Goal: Transaction & Acquisition: Download file/media

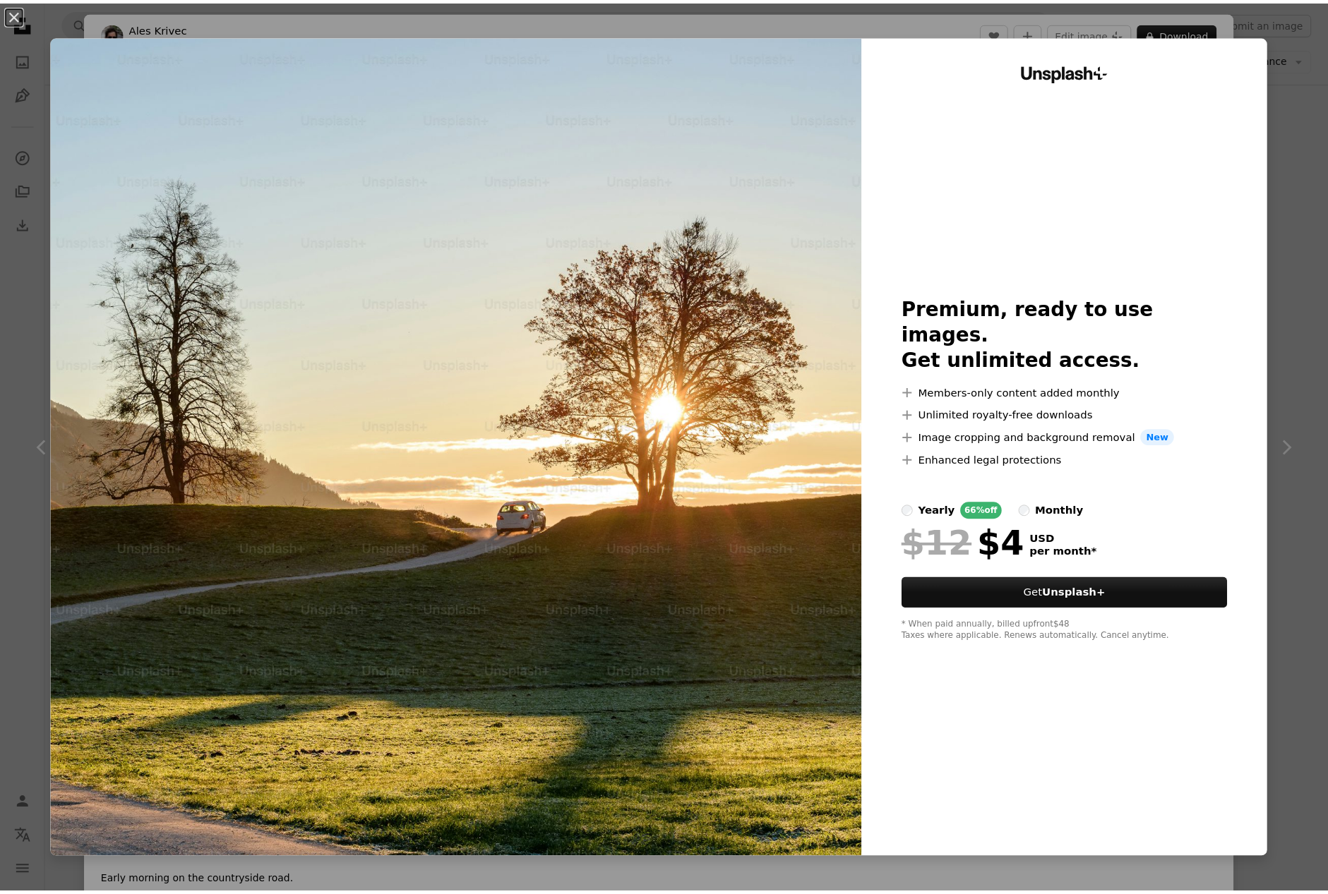
scroll to position [282, 0]
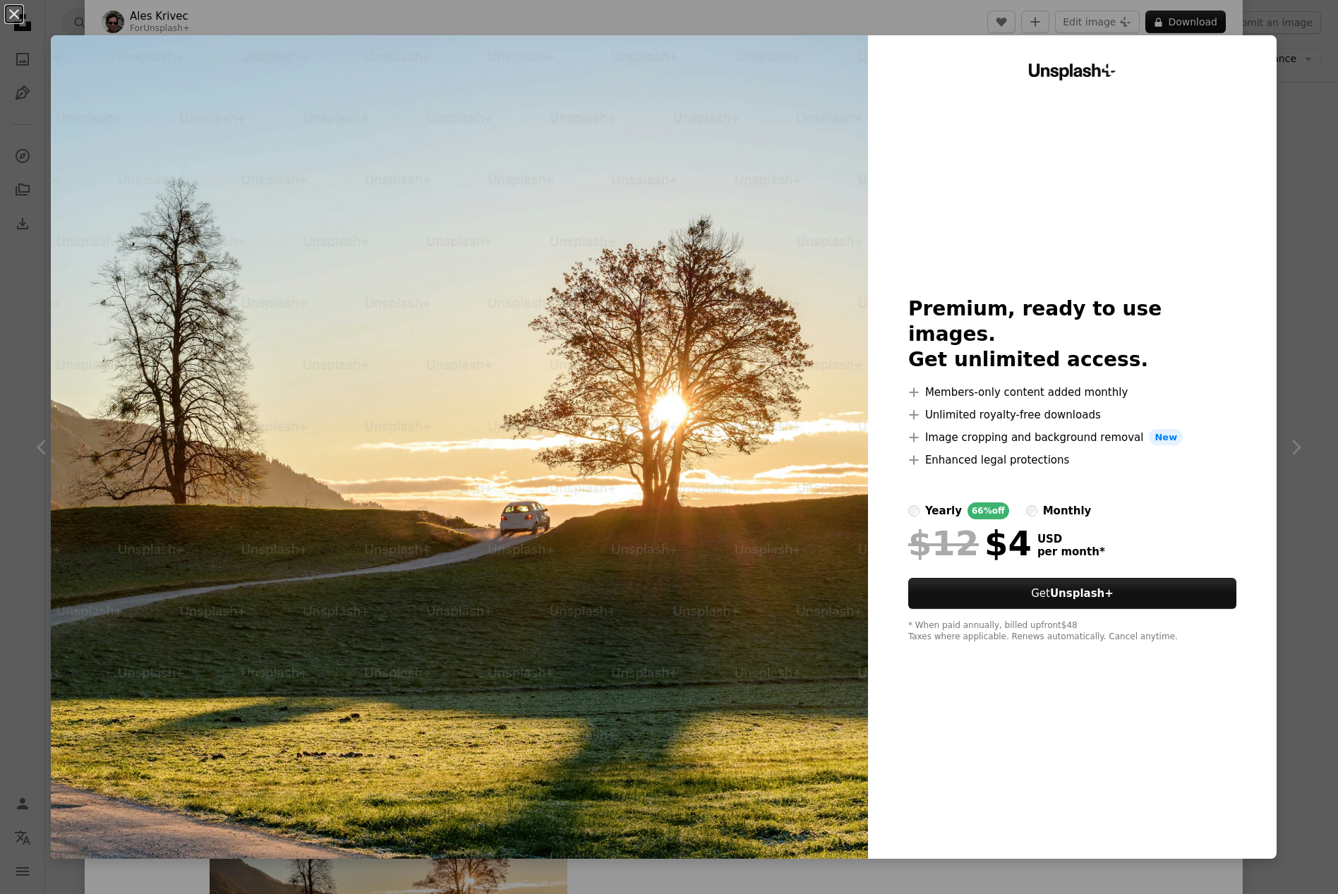
drag, startPoint x: 1299, startPoint y: 51, endPoint x: 1278, endPoint y: 106, distance: 59.2
click at [1299, 51] on div "An X shape Unsplash+ Premium, ready to use images. Get unlimited access. A plus…" at bounding box center [669, 447] width 1338 height 894
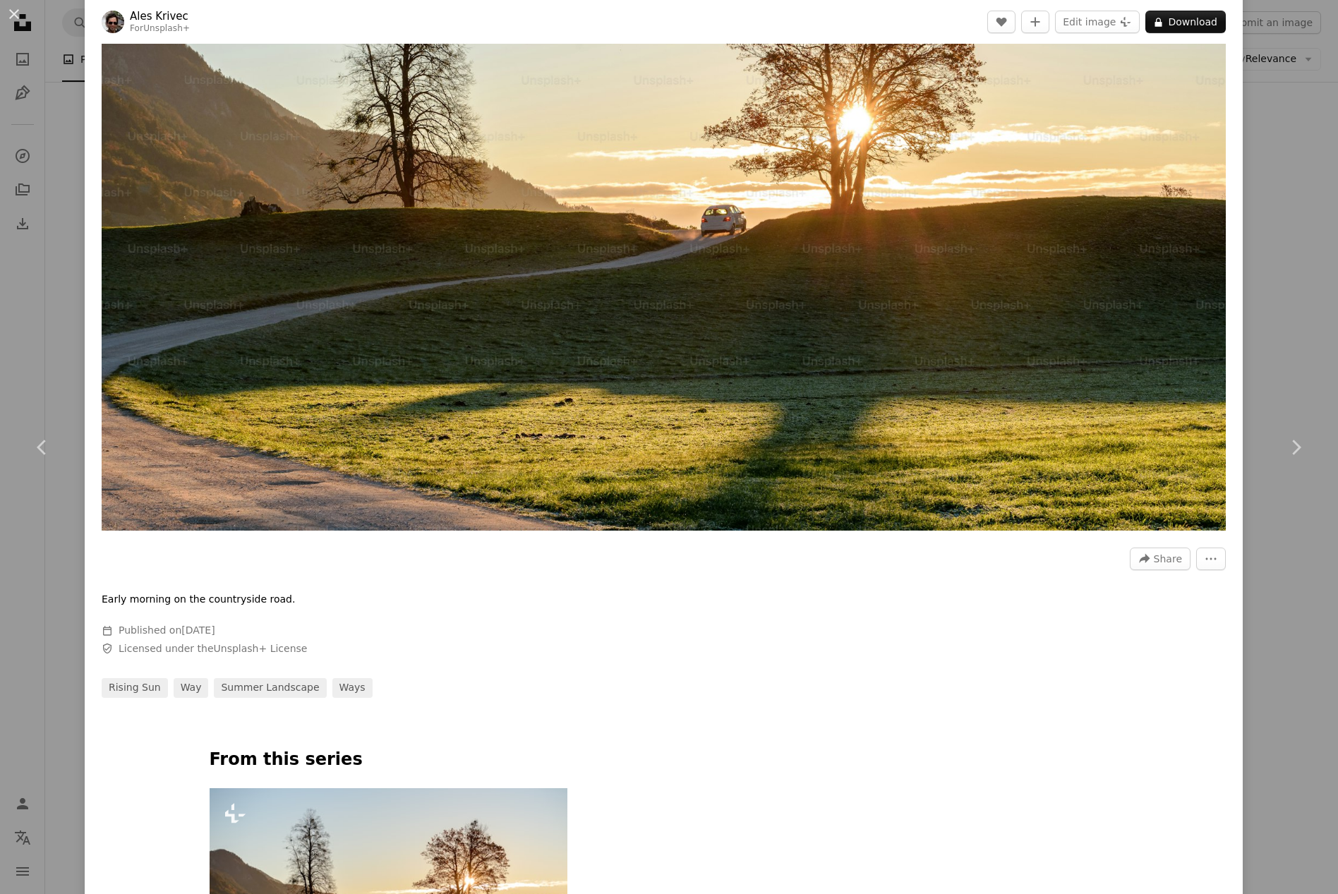
click at [1285, 203] on div "An X shape Chevron left Chevron right Ales Krivec For Unsplash+ A heart A plus …" at bounding box center [669, 447] width 1338 height 894
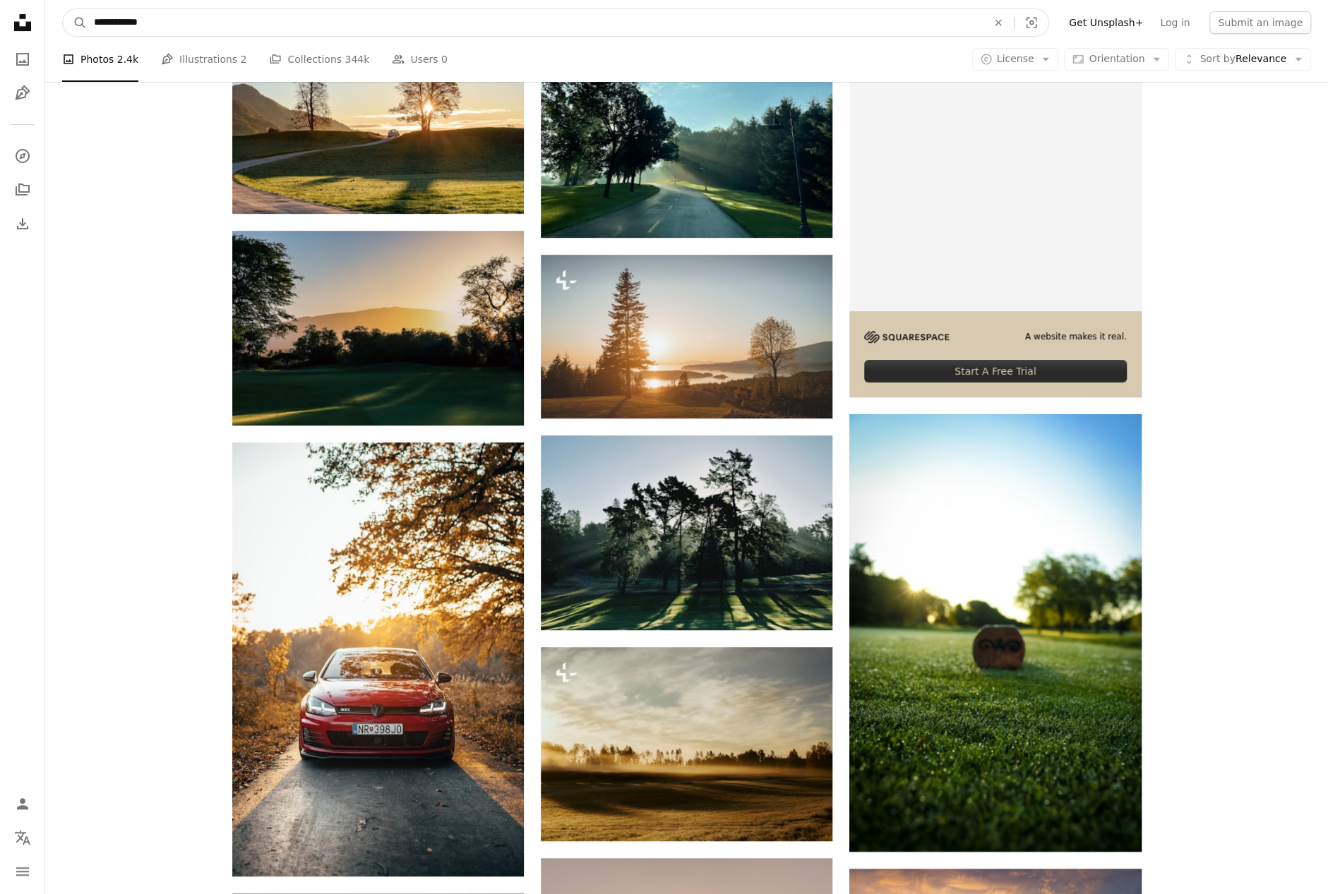
drag, startPoint x: 234, startPoint y: 29, endPoint x: -22, endPoint y: 14, distance: 256.6
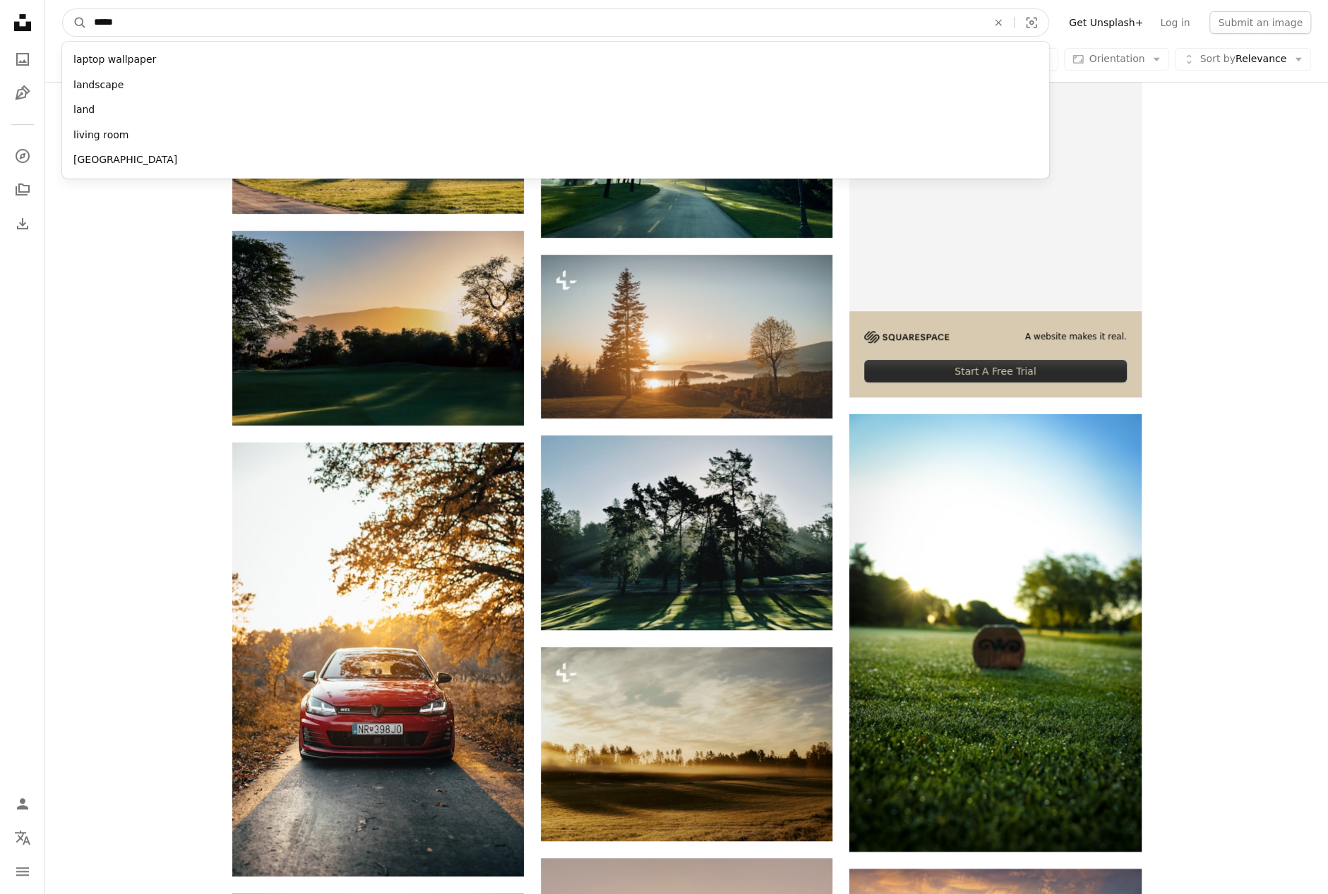
type input "****"
click button "A magnifying glass" at bounding box center [75, 22] width 24 height 27
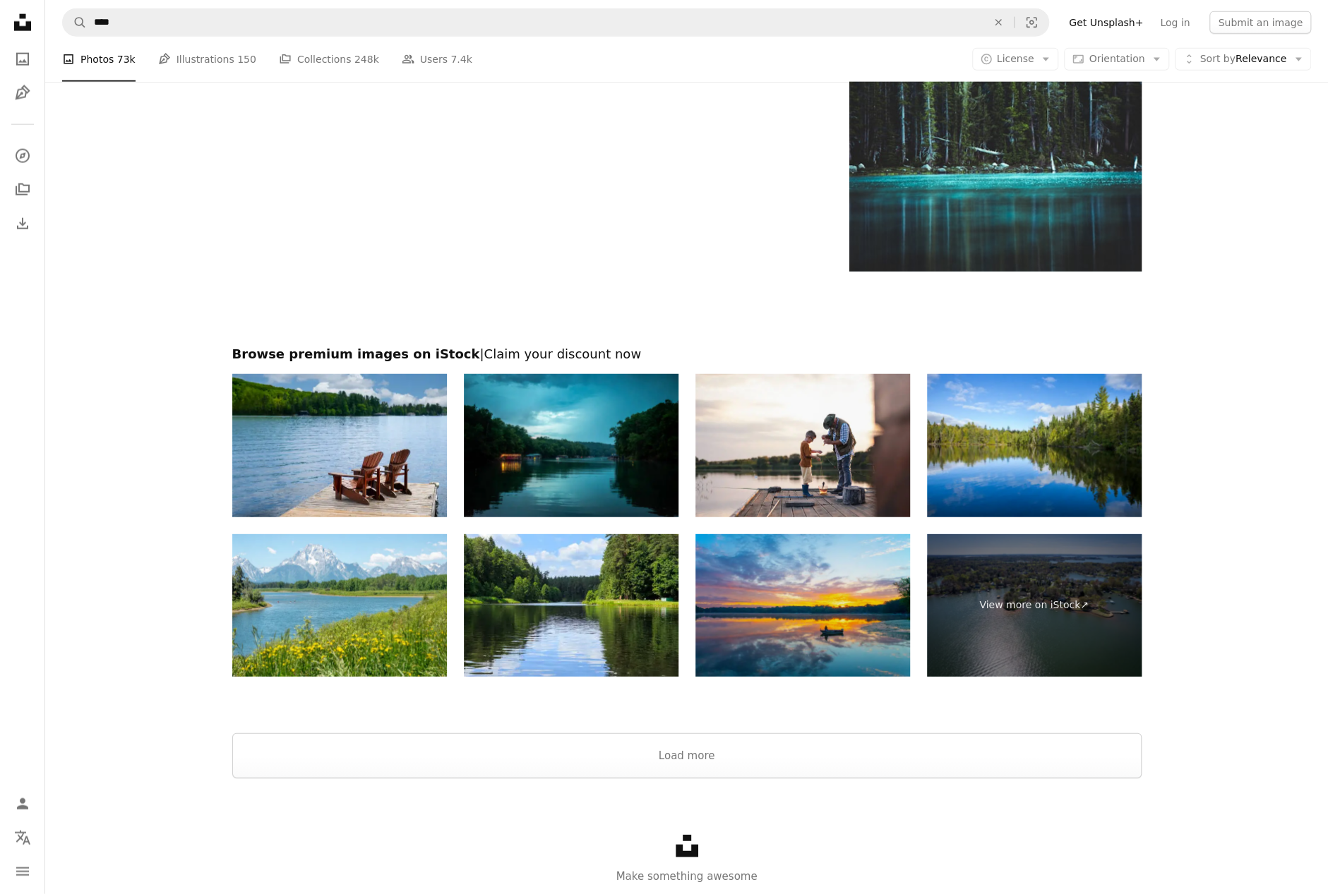
scroll to position [2547, 0]
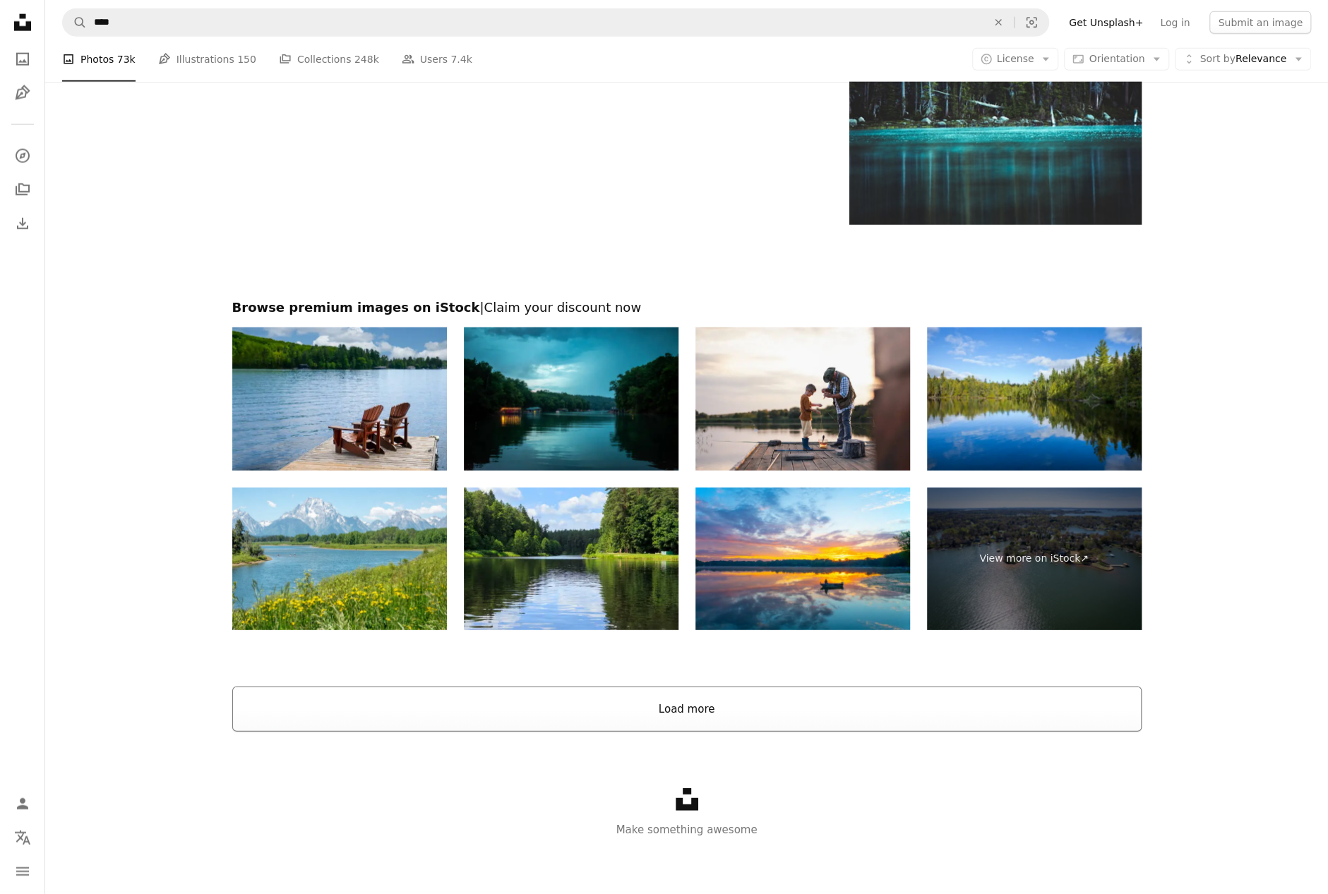
click at [673, 708] on button "Load more" at bounding box center [686, 709] width 909 height 45
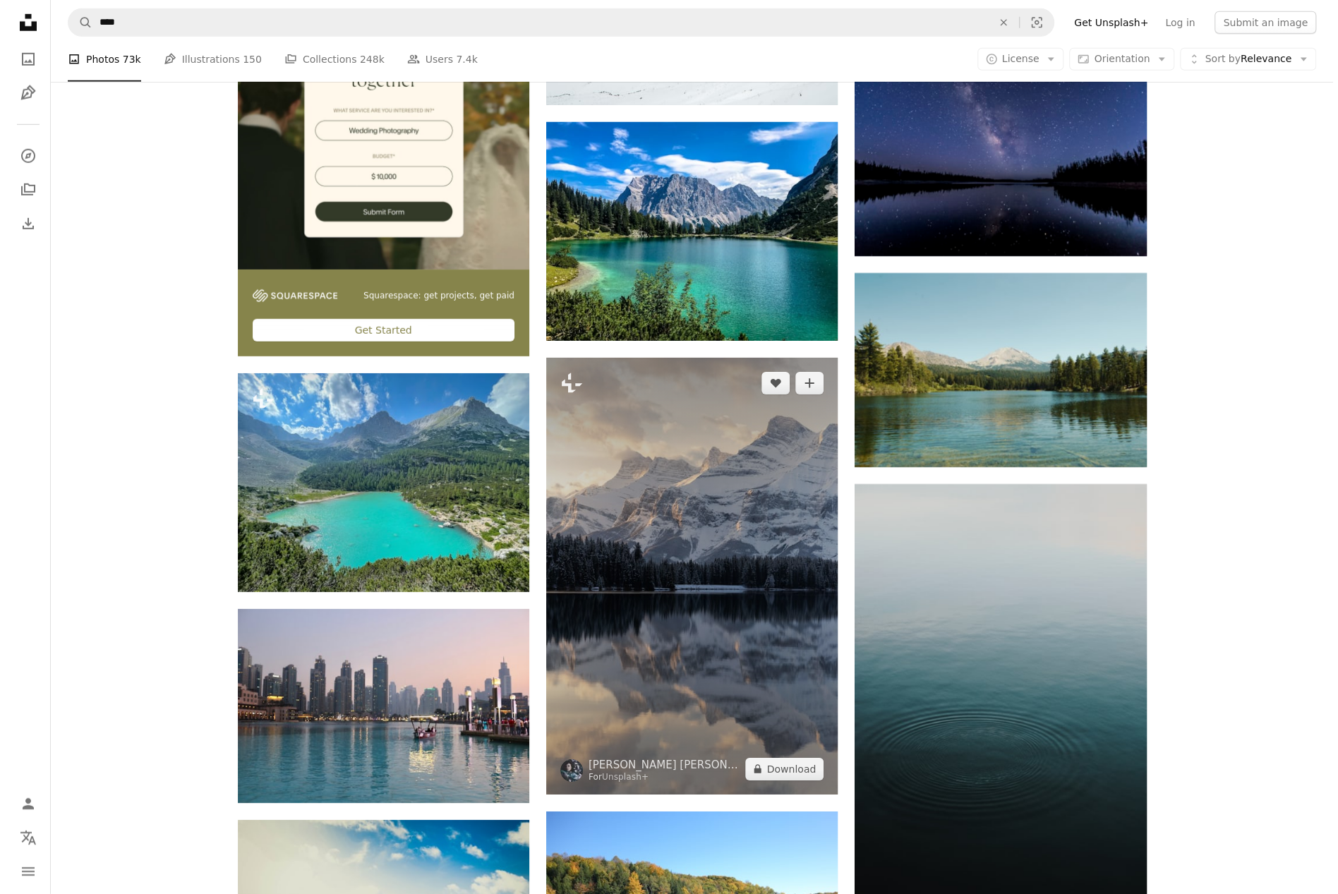
scroll to position [3535, 0]
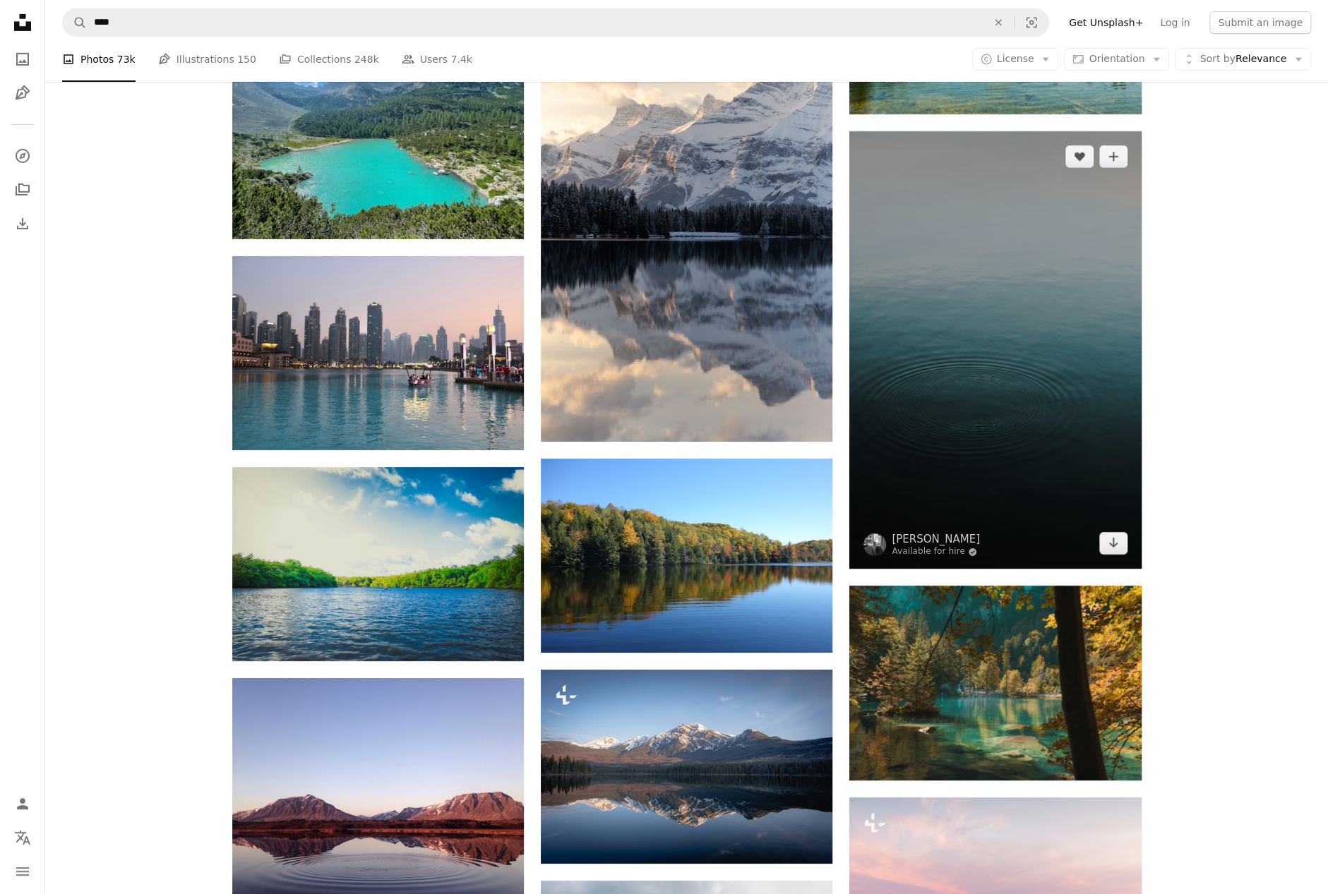
click at [1027, 443] on img at bounding box center [995, 350] width 292 height 438
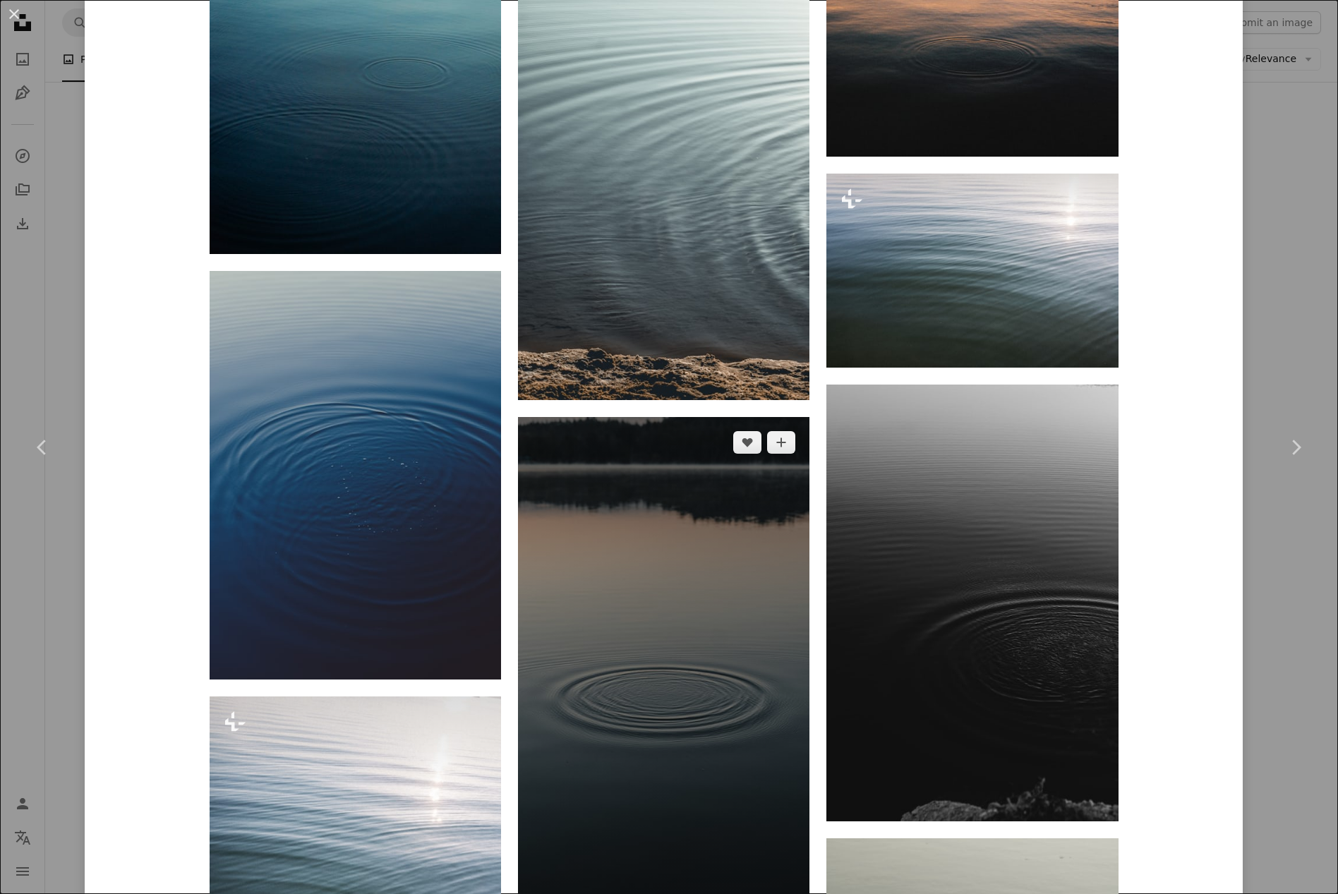
scroll to position [1270, 0]
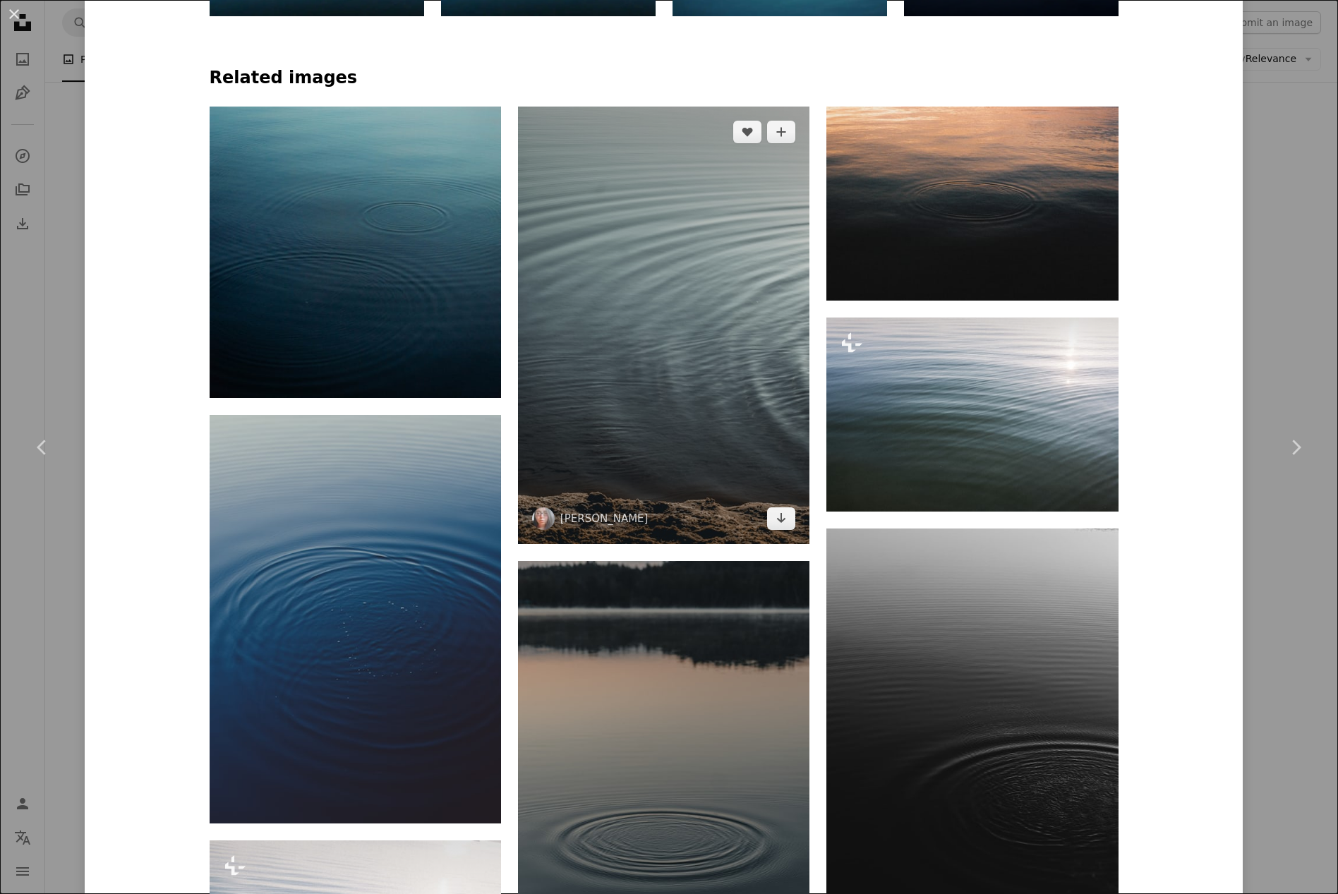
click at [718, 319] on img at bounding box center [664, 326] width 292 height 438
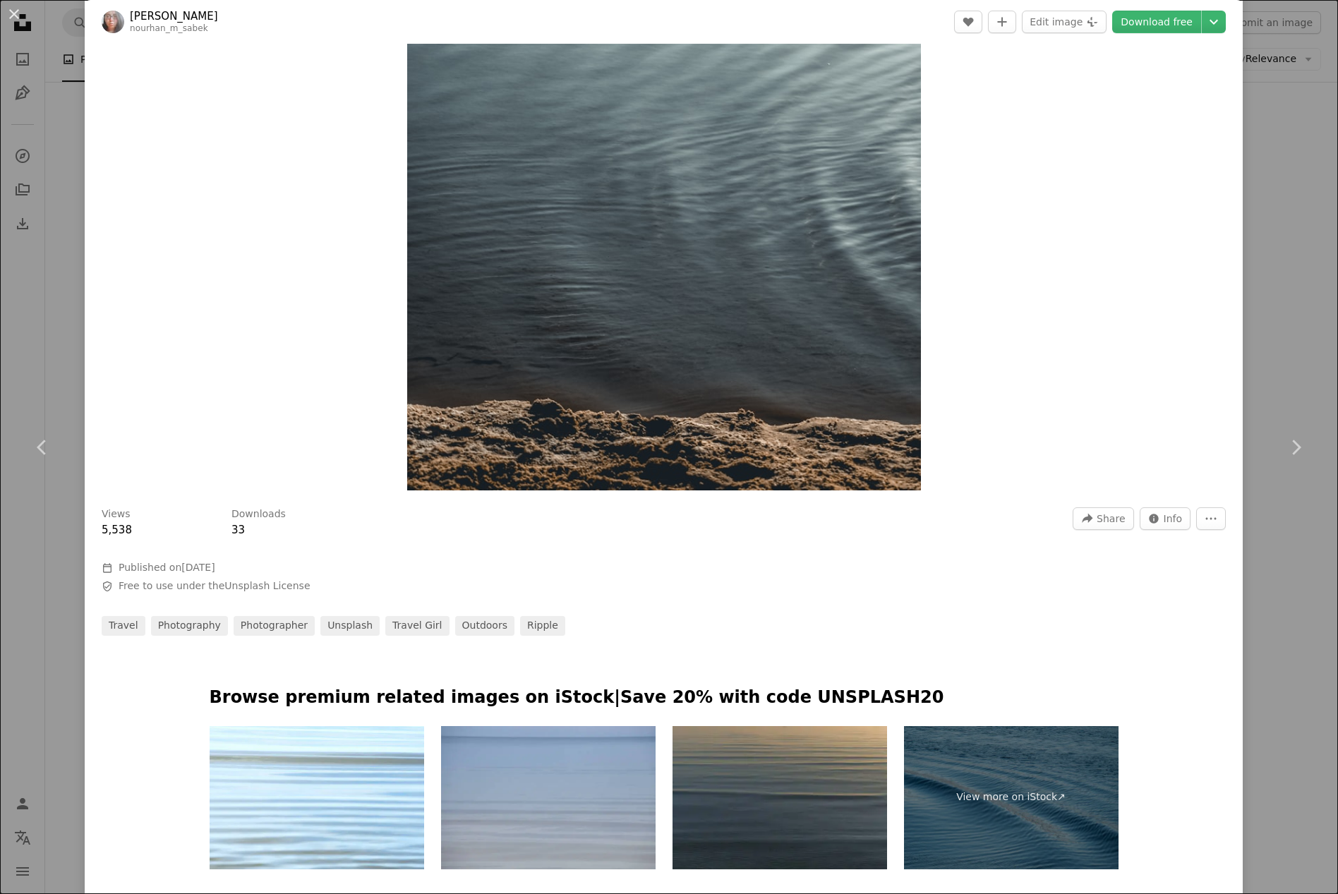
scroll to position [282, 0]
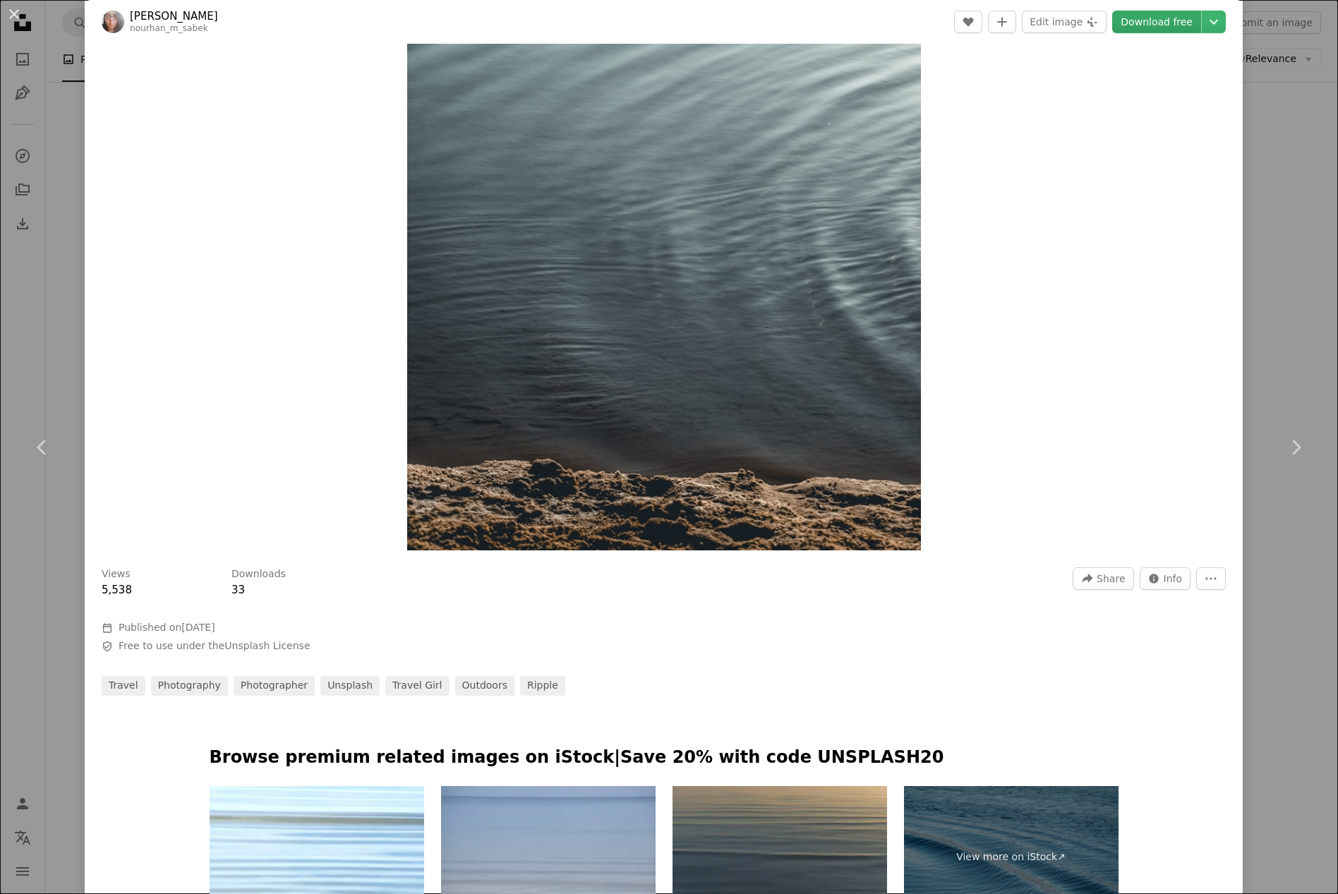
click at [1135, 22] on link "Download free" at bounding box center [1156, 22] width 89 height 23
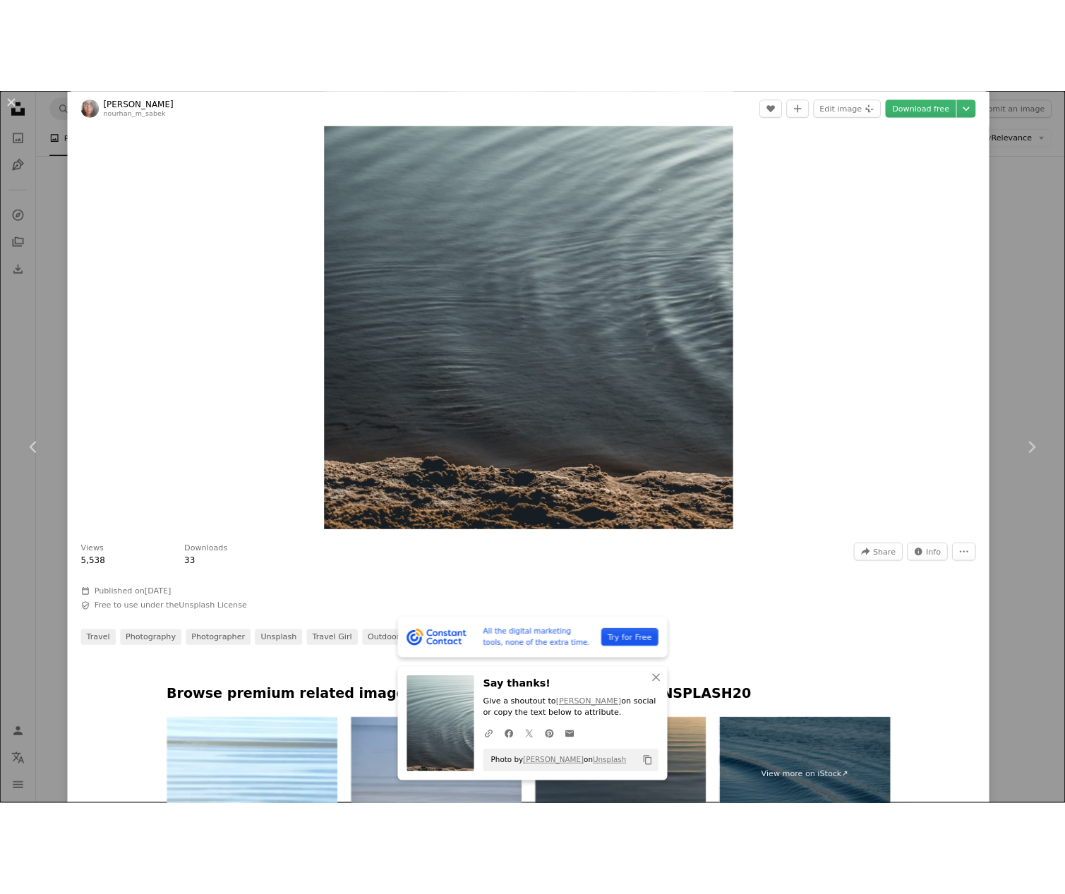
scroll to position [3515, 0]
